Goal: Task Accomplishment & Management: Manage account settings

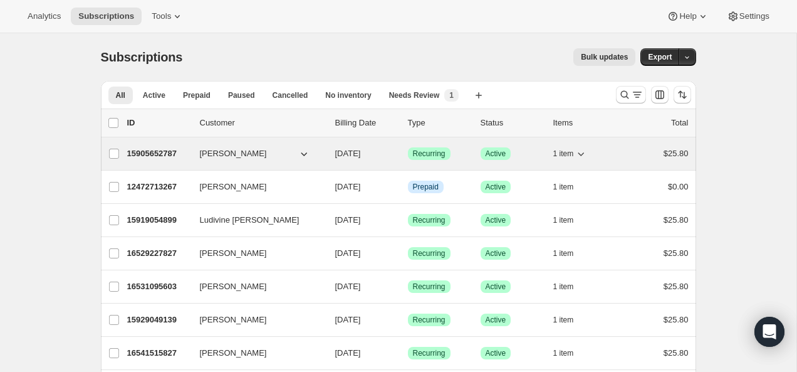
click at [151, 154] on p "15905652787" at bounding box center [158, 153] width 63 height 13
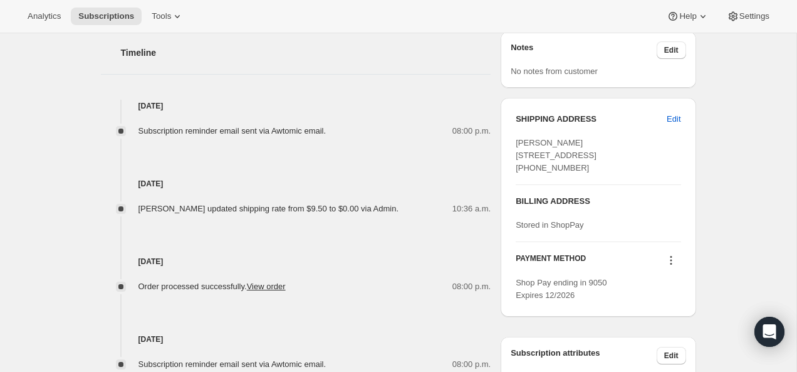
scroll to position [565, 0]
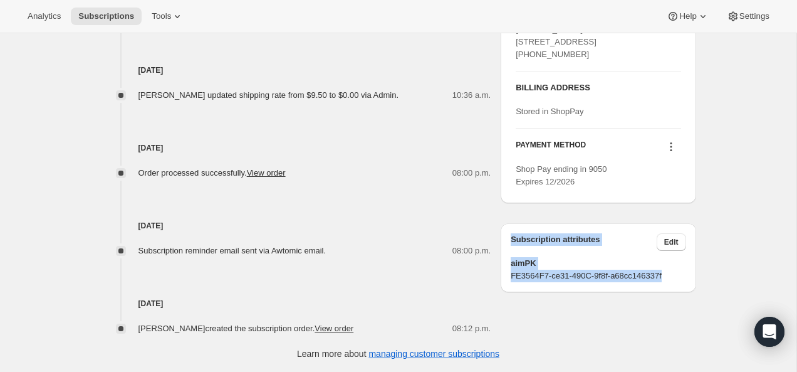
drag, startPoint x: 682, startPoint y: 299, endPoint x: 507, endPoint y: 261, distance: 178.9
click at [507, 261] on div "Subscription attributes Edit aimPK FE3564F7-ce31-490C-9f8f-a68cc146337f" at bounding box center [598, 257] width 195 height 69
copy div "Subscription attributes Edit aimPK FE3564F7-ce31-490C-9f8f-a68cc146337f"
